Goal: Information Seeking & Learning: Learn about a topic

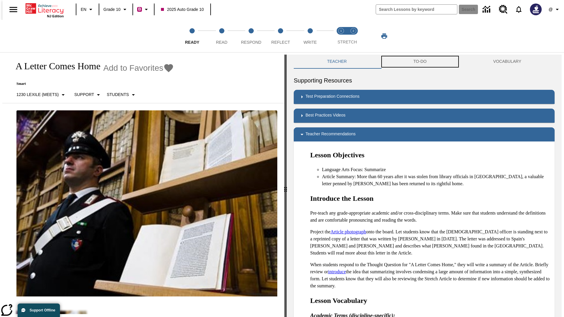
click at [420, 62] on button "TO-DO" at bounding box center [420, 62] width 80 height 14
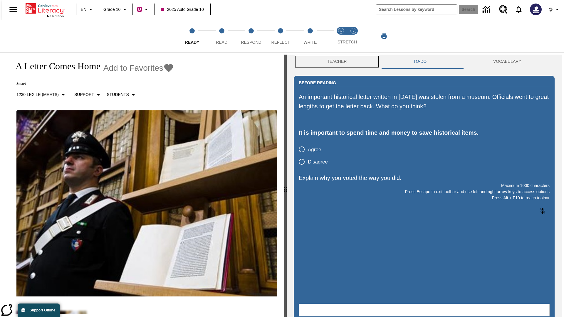
scroll to position [0, 0]
click at [335, 62] on button "Teacher" at bounding box center [337, 61] width 86 height 14
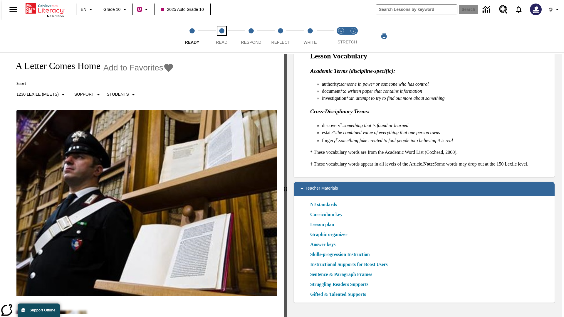
click at [222, 36] on span "Read" at bounding box center [221, 40] width 11 height 11
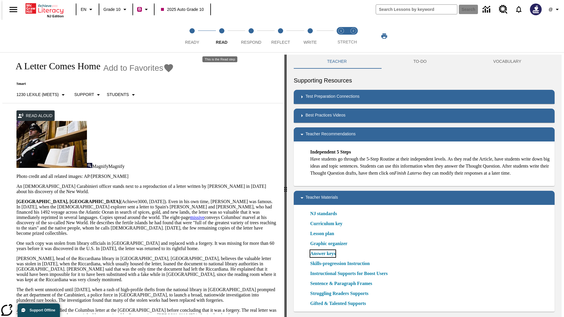
click at [323, 257] on link "Answer keys" at bounding box center [322, 253] width 25 height 7
click at [251, 36] on span "Respond" at bounding box center [251, 40] width 20 height 11
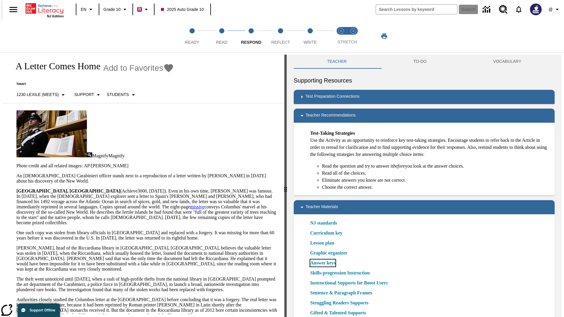
click at [323, 263] on link "Answer keys" at bounding box center [322, 263] width 25 height 7
click at [281, 36] on span "Reflect" at bounding box center [281, 40] width 19 height 11
